Goal: Transaction & Acquisition: Purchase product/service

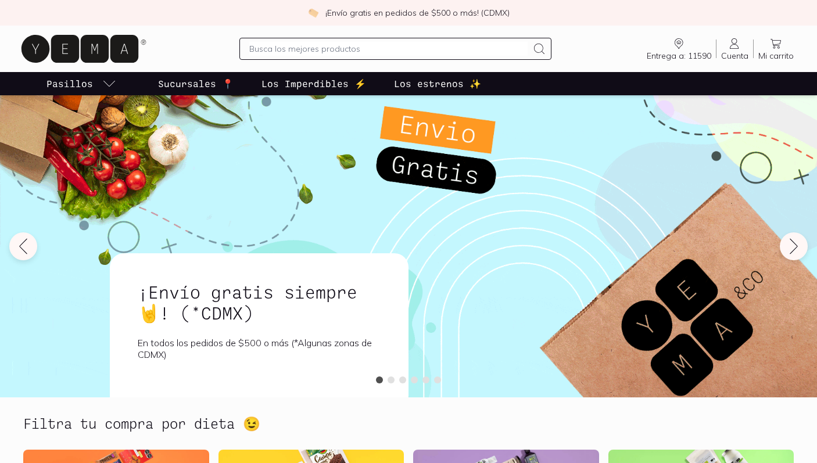
click at [732, 44] on icon at bounding box center [734, 44] width 14 height 14
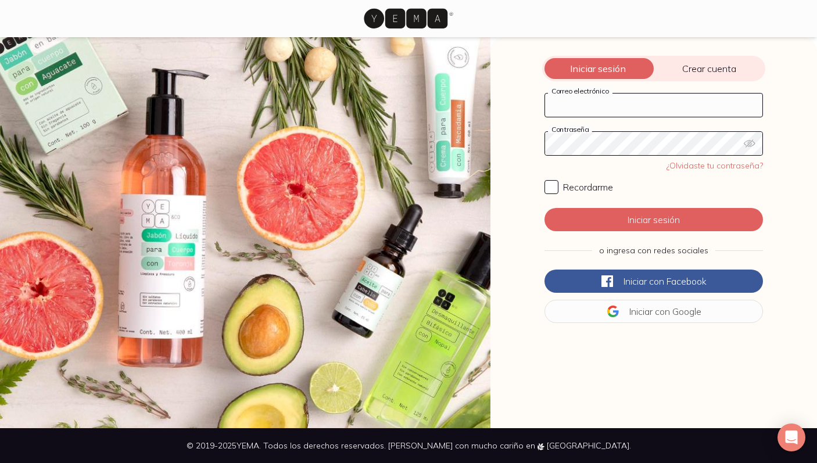
click at [607, 103] on input "Correo electrónico" at bounding box center [653, 105] width 217 height 23
type input "[EMAIL_ADDRESS][DOMAIN_NAME]"
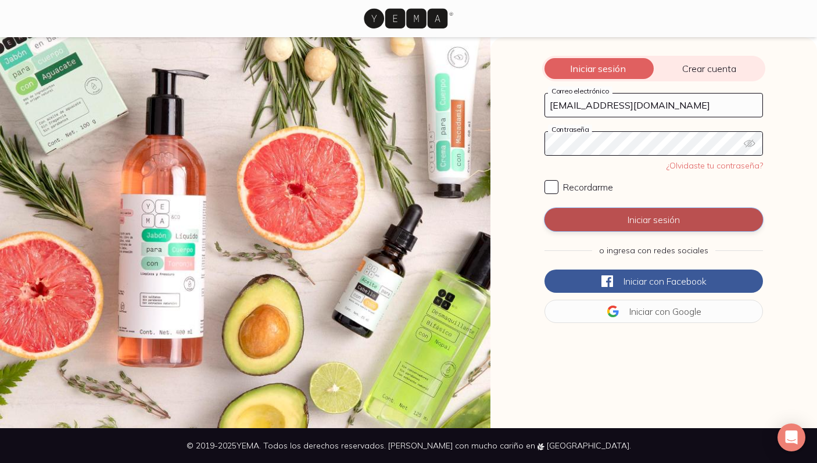
click at [598, 216] on button "Iniciar sesión" at bounding box center [653, 219] width 218 height 23
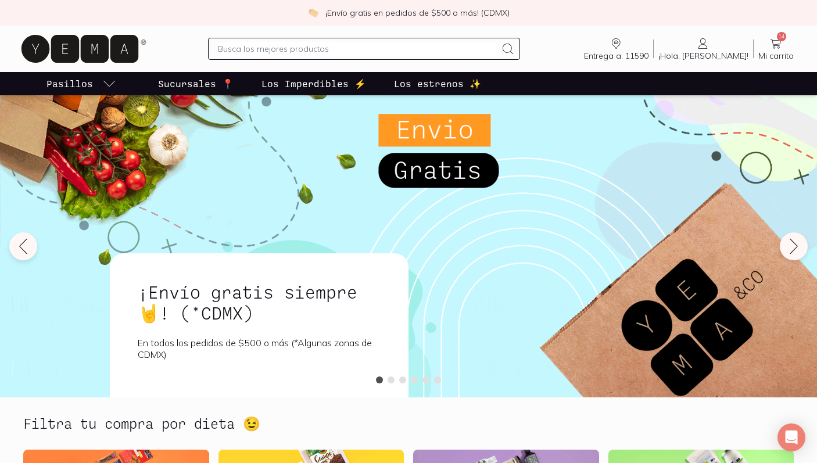
click at [774, 51] on span "Mi carrito" at bounding box center [775, 56] width 35 height 10
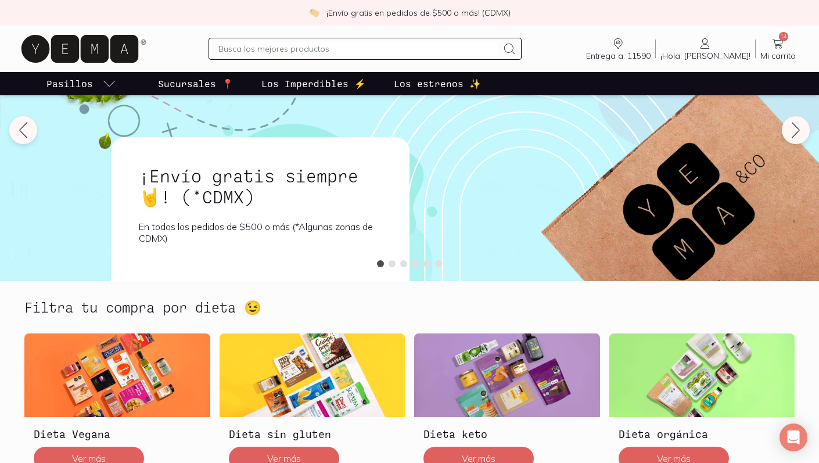
scroll to position [120, 0]
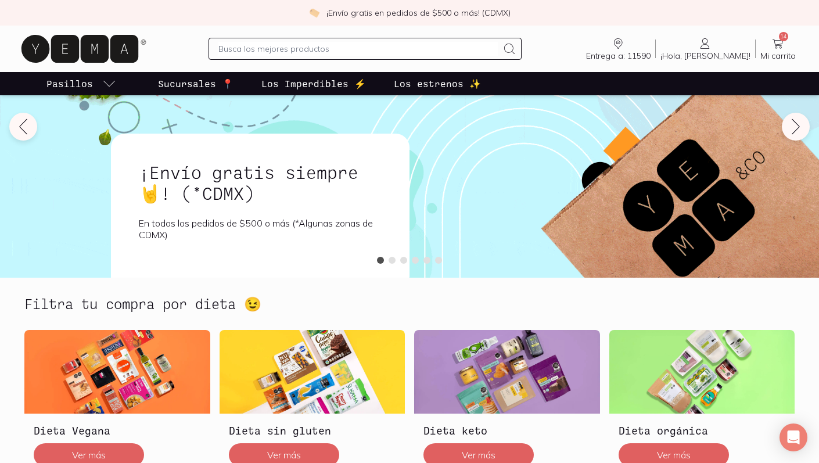
click at [782, 43] on icon at bounding box center [778, 44] width 14 height 14
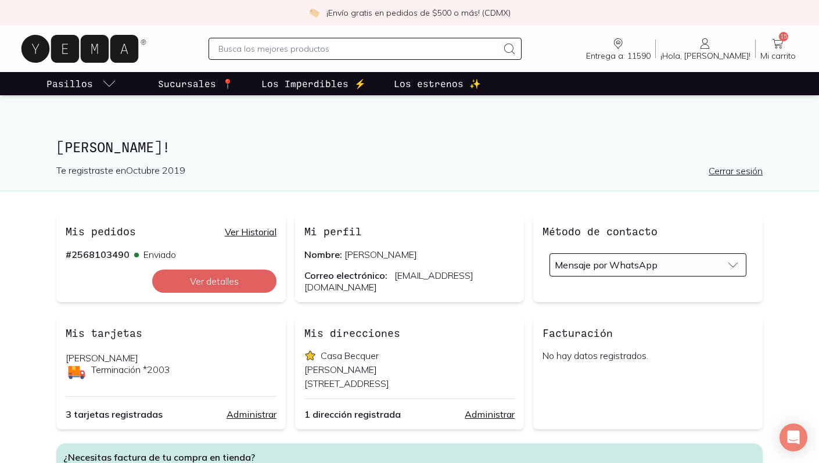
click at [781, 38] on span "15" at bounding box center [783, 36] width 9 height 9
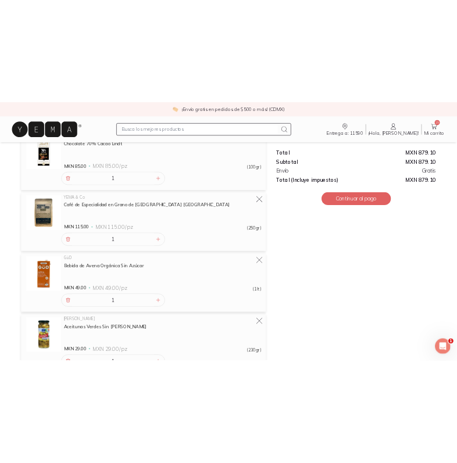
scroll to position [494, 0]
